Goal: Task Accomplishment & Management: Use online tool/utility

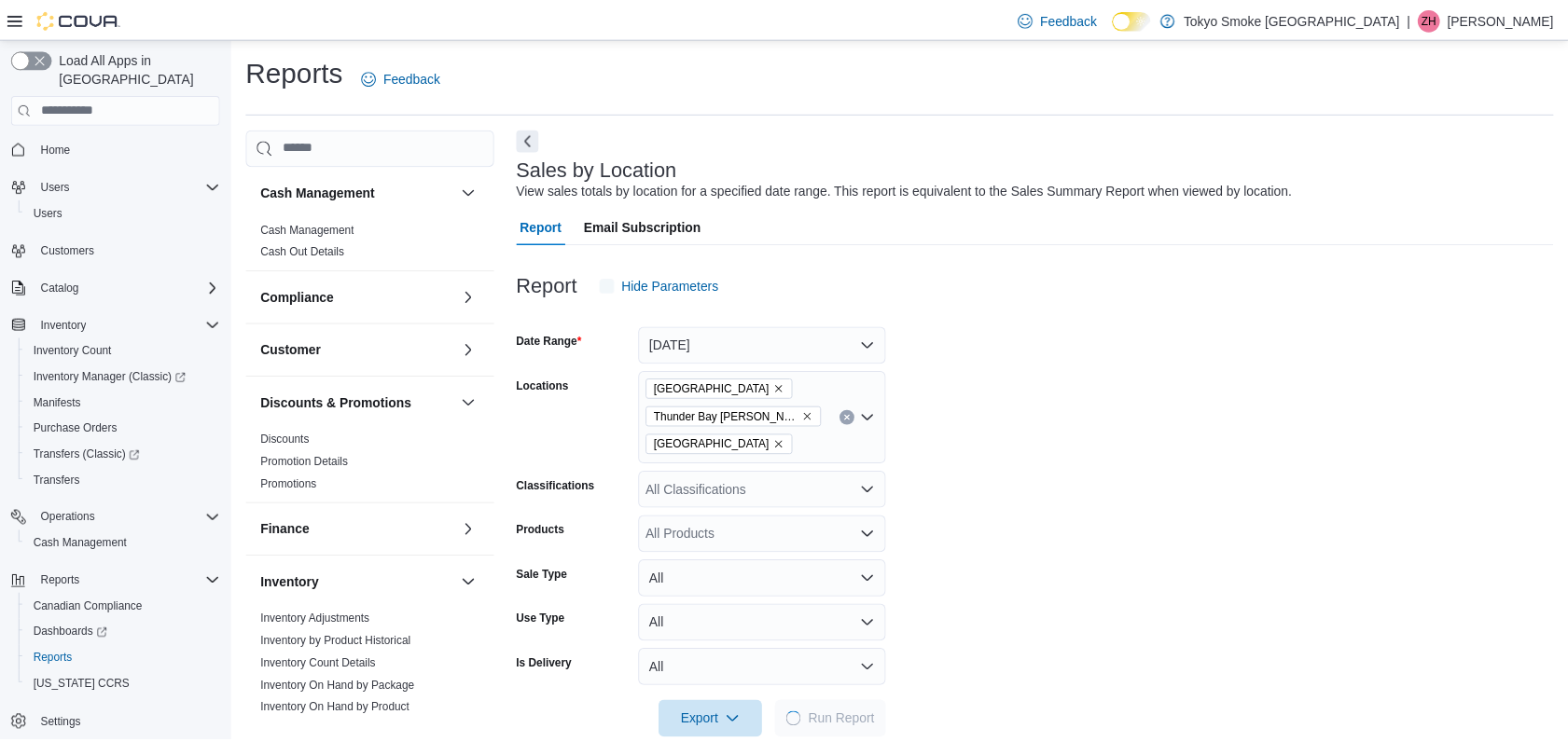
scroll to position [36, 0]
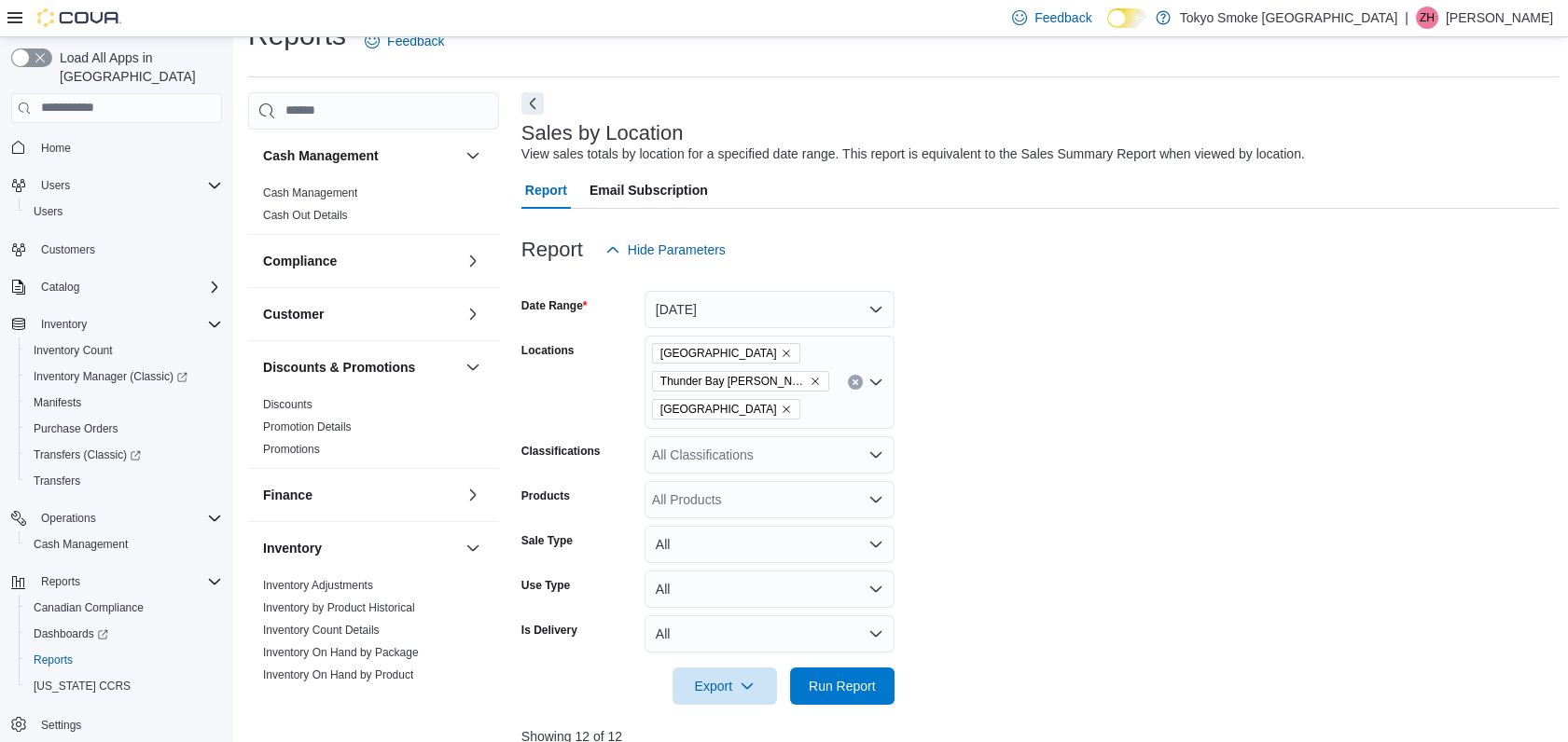
click at [810, 376] on icon "Remove Thunder Bay Arthur from selection in this group" at bounding box center [815, 381] width 11 height 11
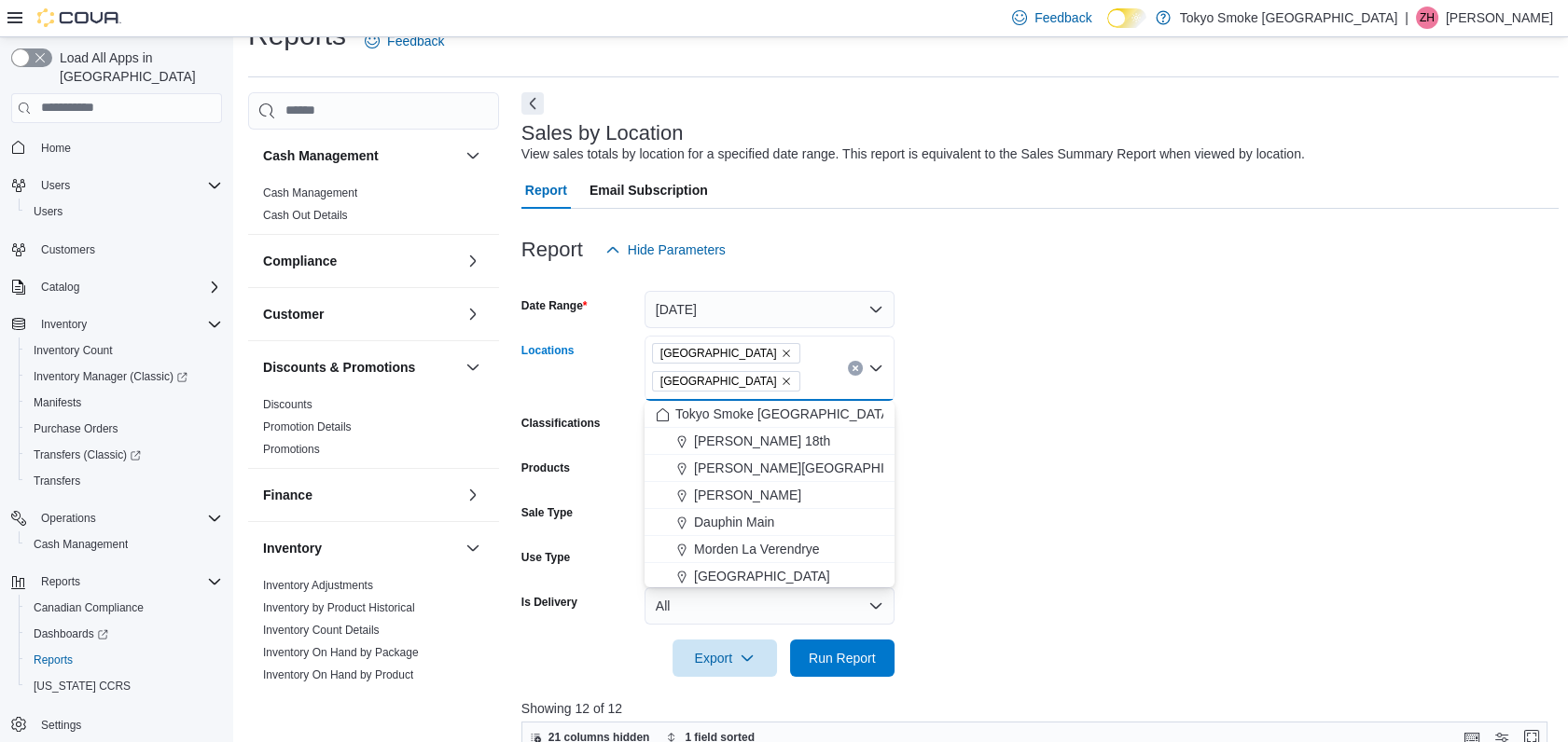
click at [781, 379] on icon "Remove Thunder Bay Memorial from selection in this group" at bounding box center [786, 381] width 11 height 11
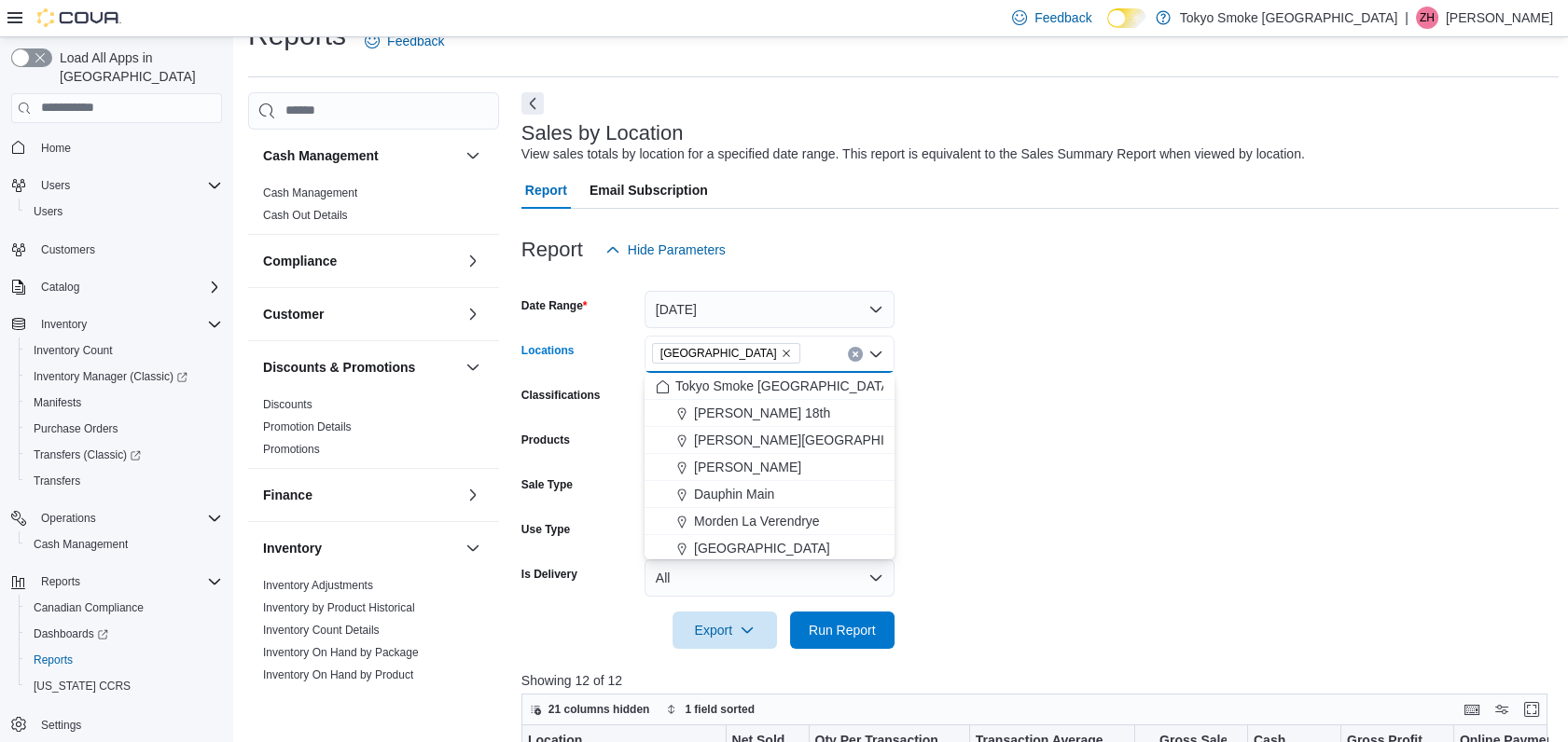
click at [1092, 466] on form "Date Range [DATE] Locations [GEOGRAPHIC_DATA] Combo box. Selected. [GEOGRAPHIC_…" at bounding box center [1040, 458] width 1037 height 380
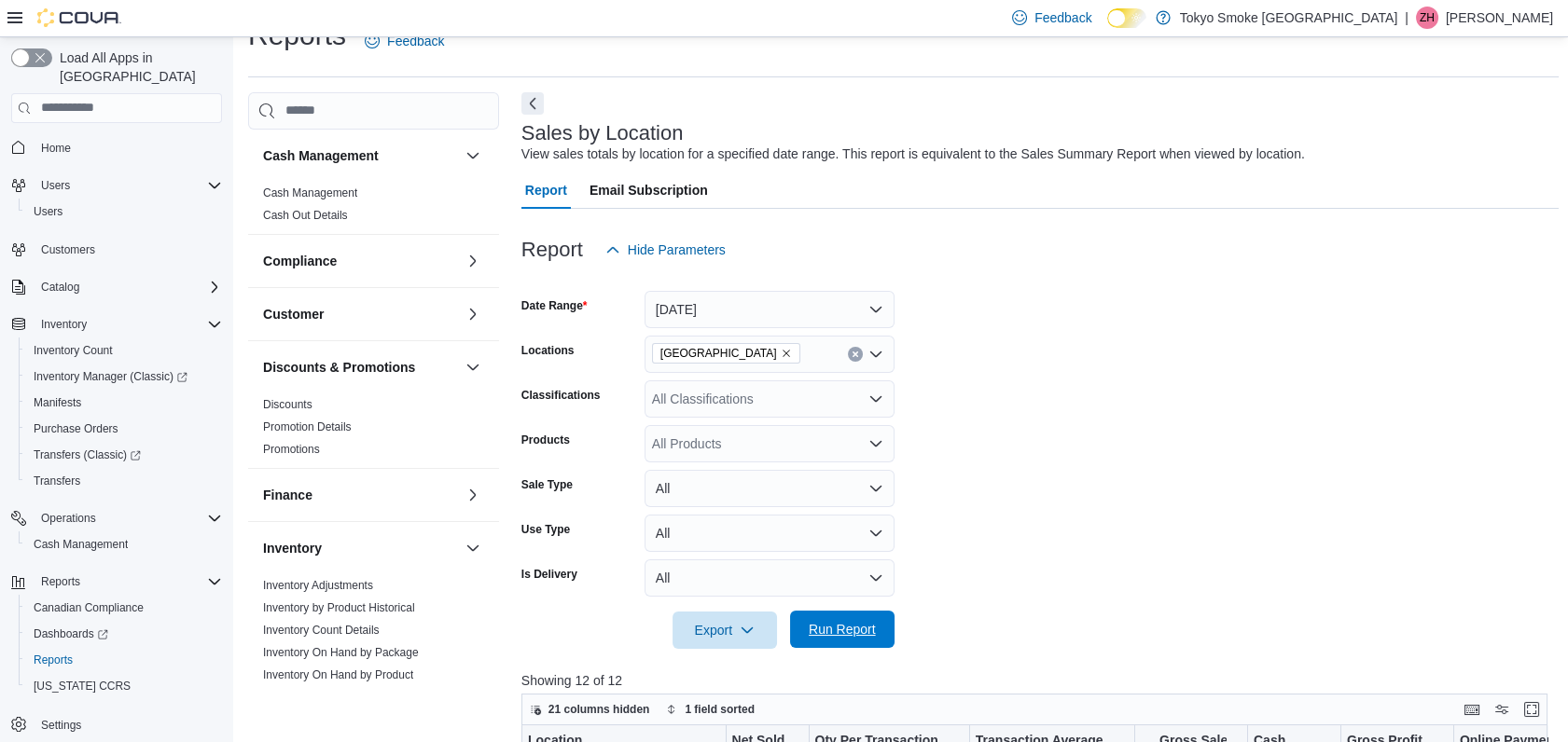
click at [834, 620] on span "Run Report" at bounding box center [843, 630] width 67 height 19
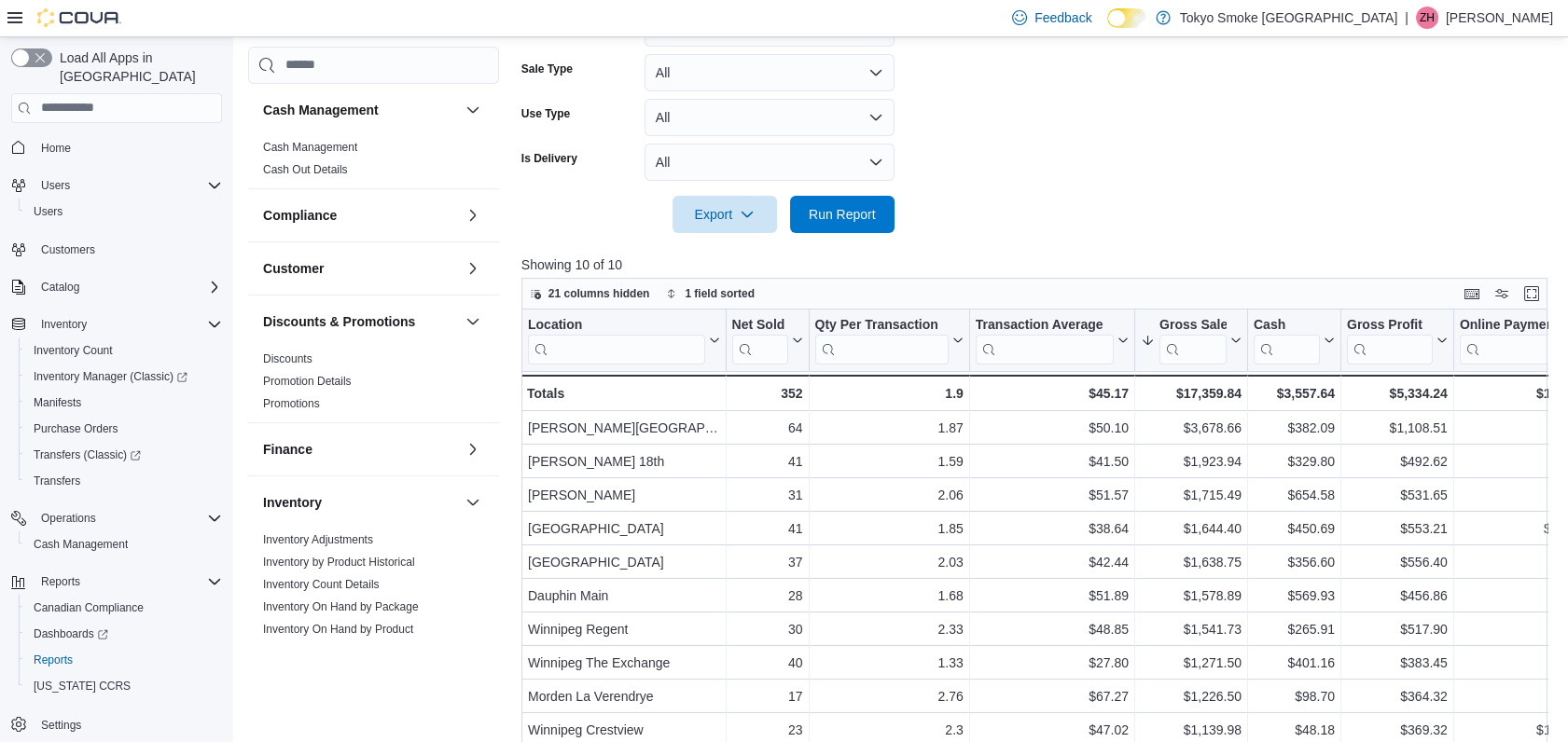
scroll to position [596, 0]
